Goal: Task Accomplishment & Management: Manage account settings

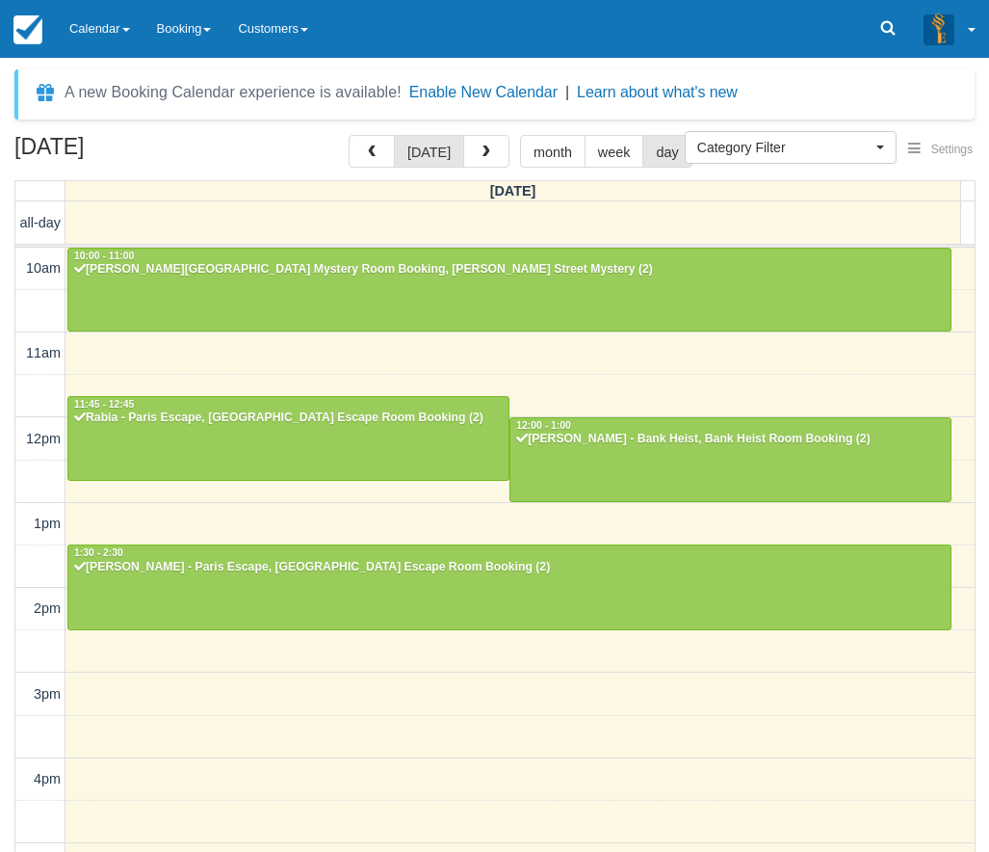
select select
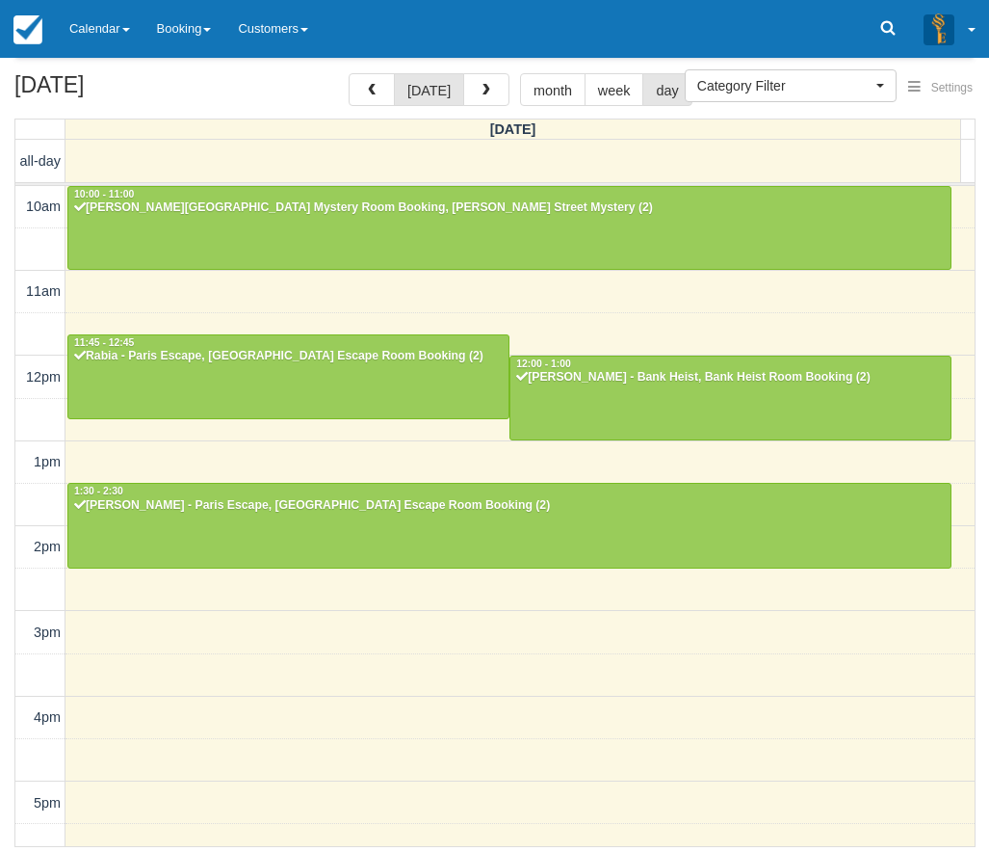
scroll to position [403, 0]
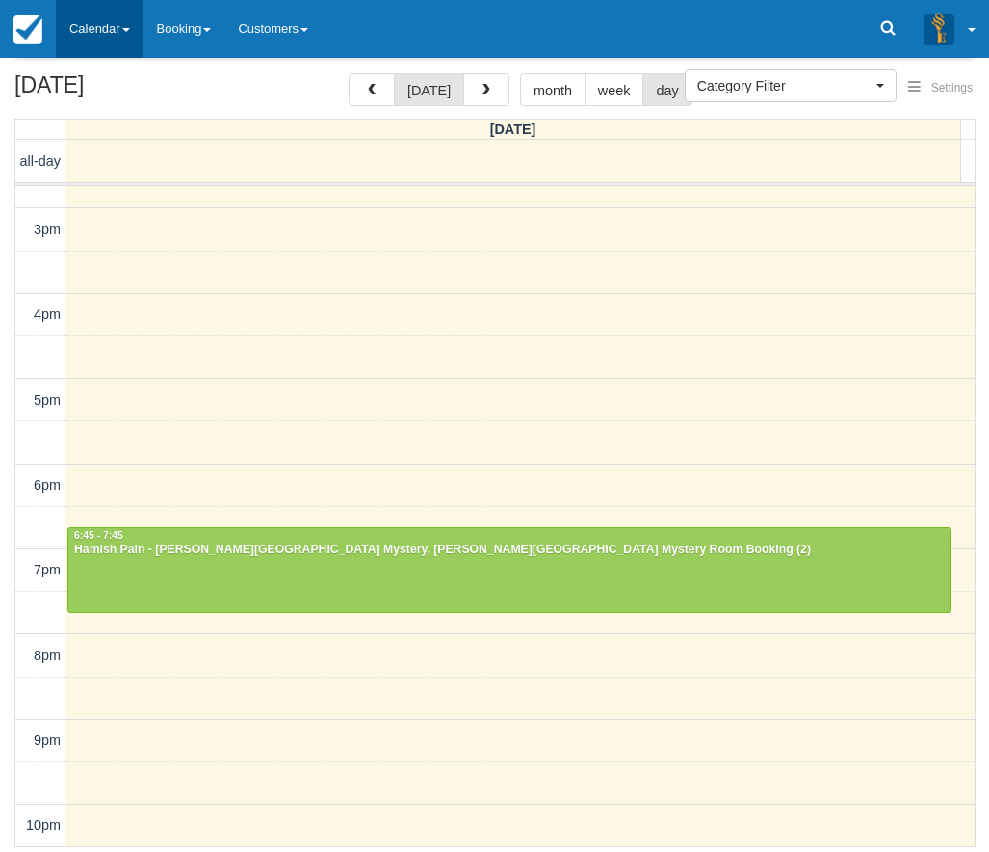
click at [87, 13] on link "Calendar" at bounding box center [100, 29] width 88 height 58
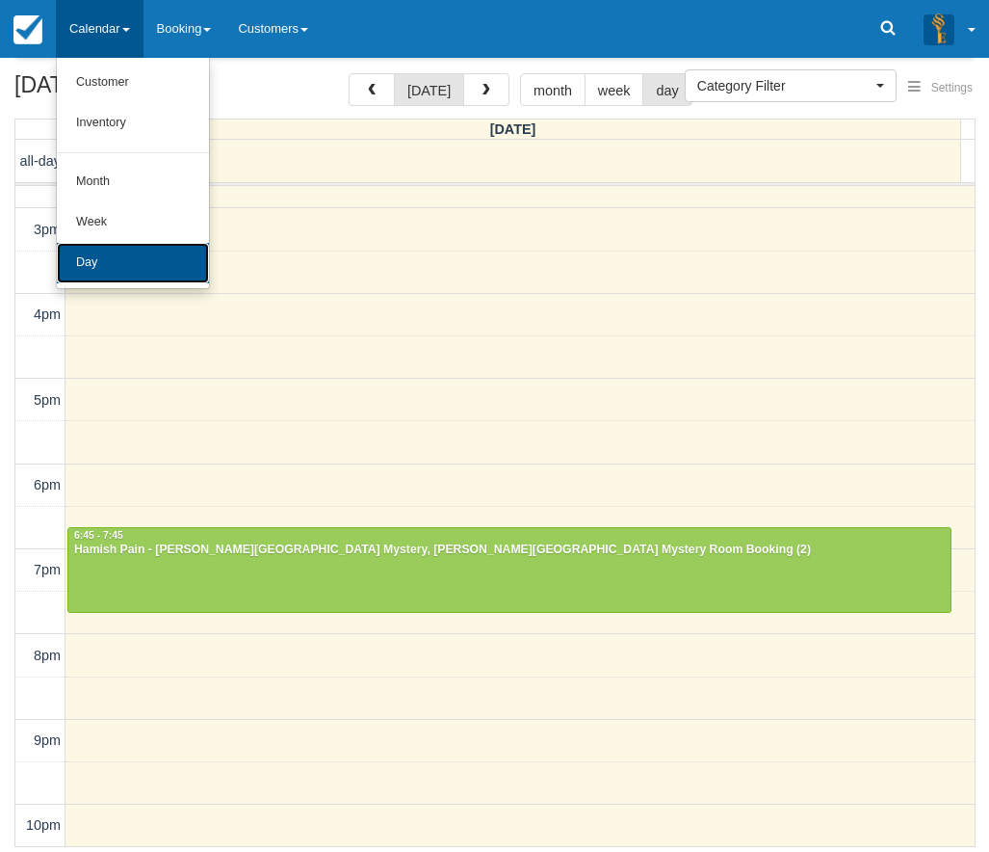
click at [110, 249] on link "Day" at bounding box center [133, 263] width 152 height 40
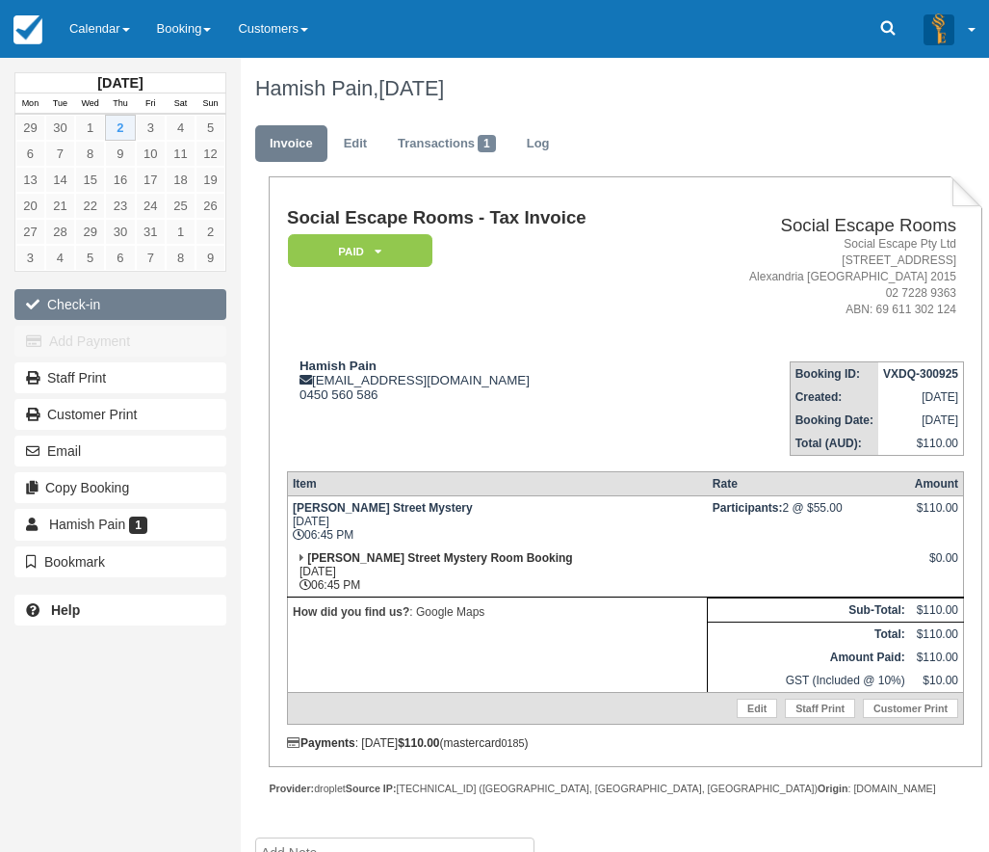
click at [119, 303] on button "Check-in" at bounding box center [120, 304] width 212 height 31
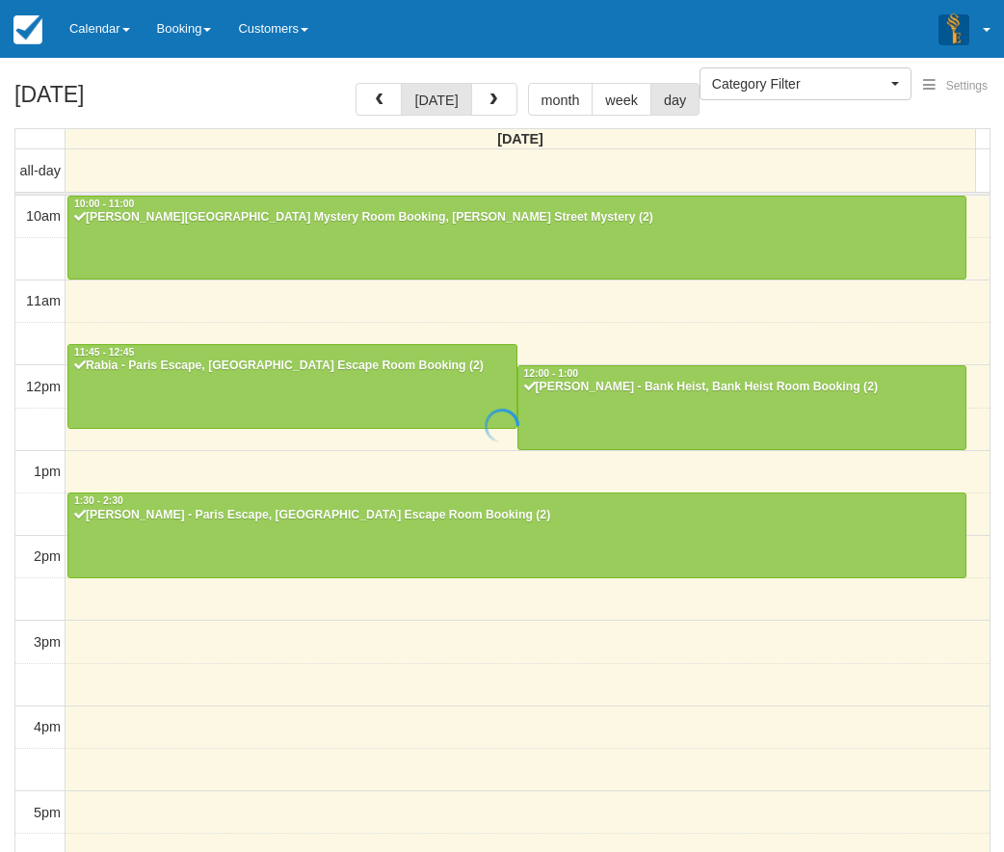
select select
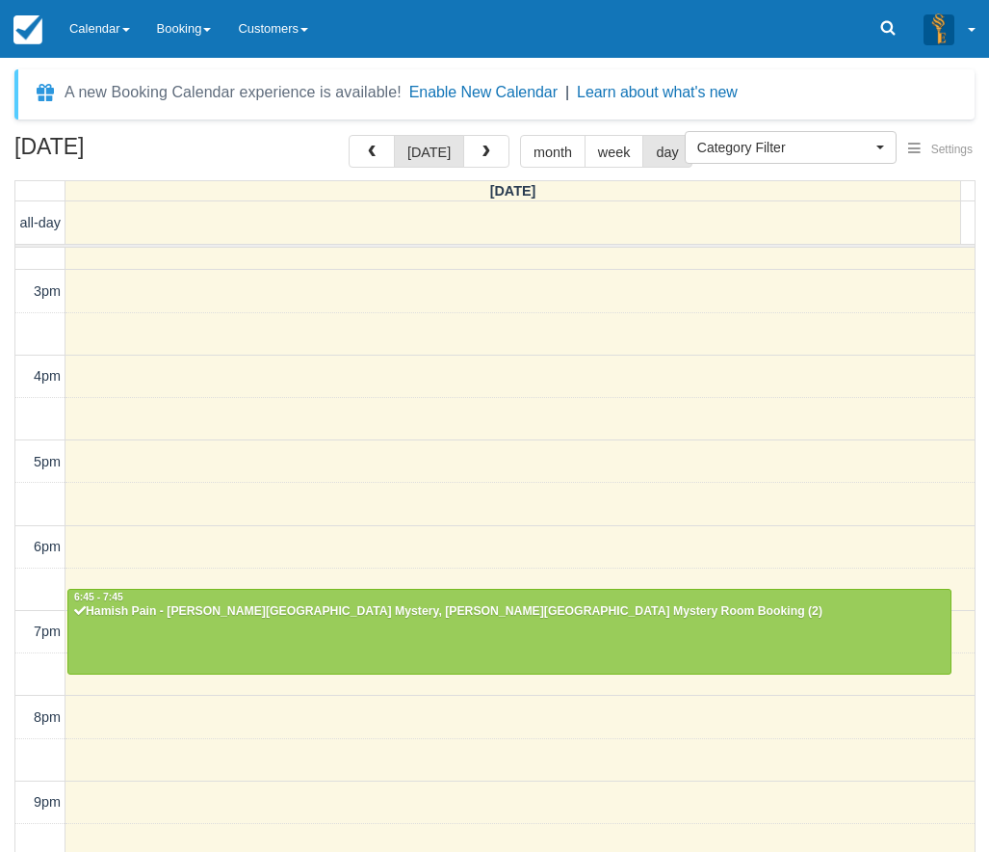
scroll to position [62, 0]
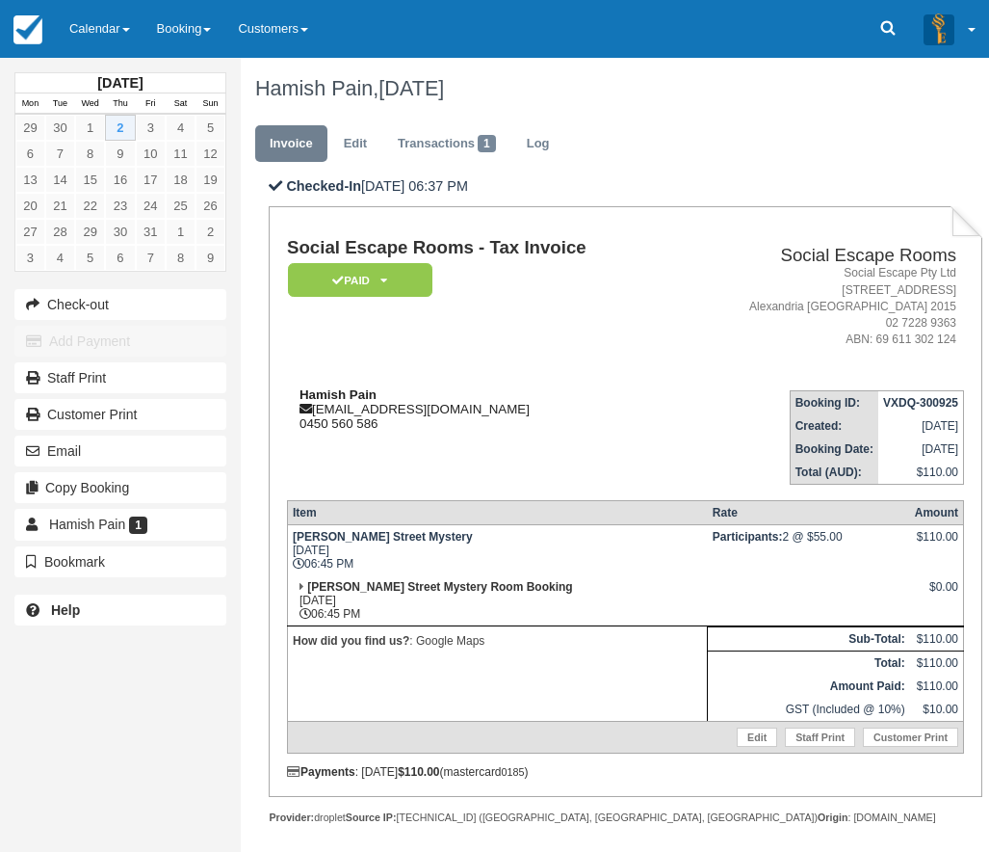
click at [321, 401] on strong "Hamish Pain" at bounding box center [338, 394] width 77 height 14
drag, startPoint x: 321, startPoint y: 401, endPoint x: 357, endPoint y: 401, distance: 36.6
click at [357, 401] on strong "Hamish Pain" at bounding box center [338, 394] width 77 height 14
